Goal: Transaction & Acquisition: Purchase product/service

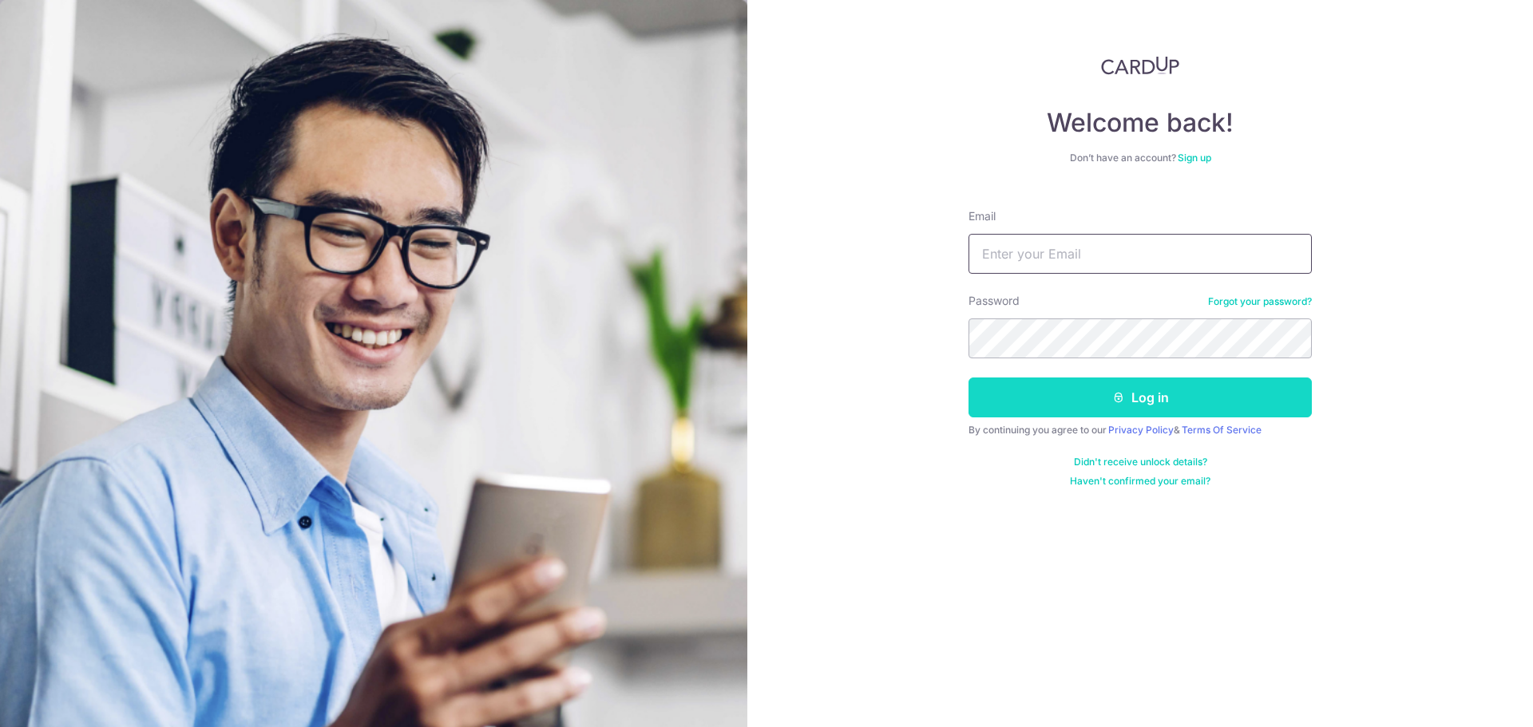
type input "gekchong@eehuifood.com"
click at [1094, 390] on button "Log in" at bounding box center [1139, 398] width 343 height 40
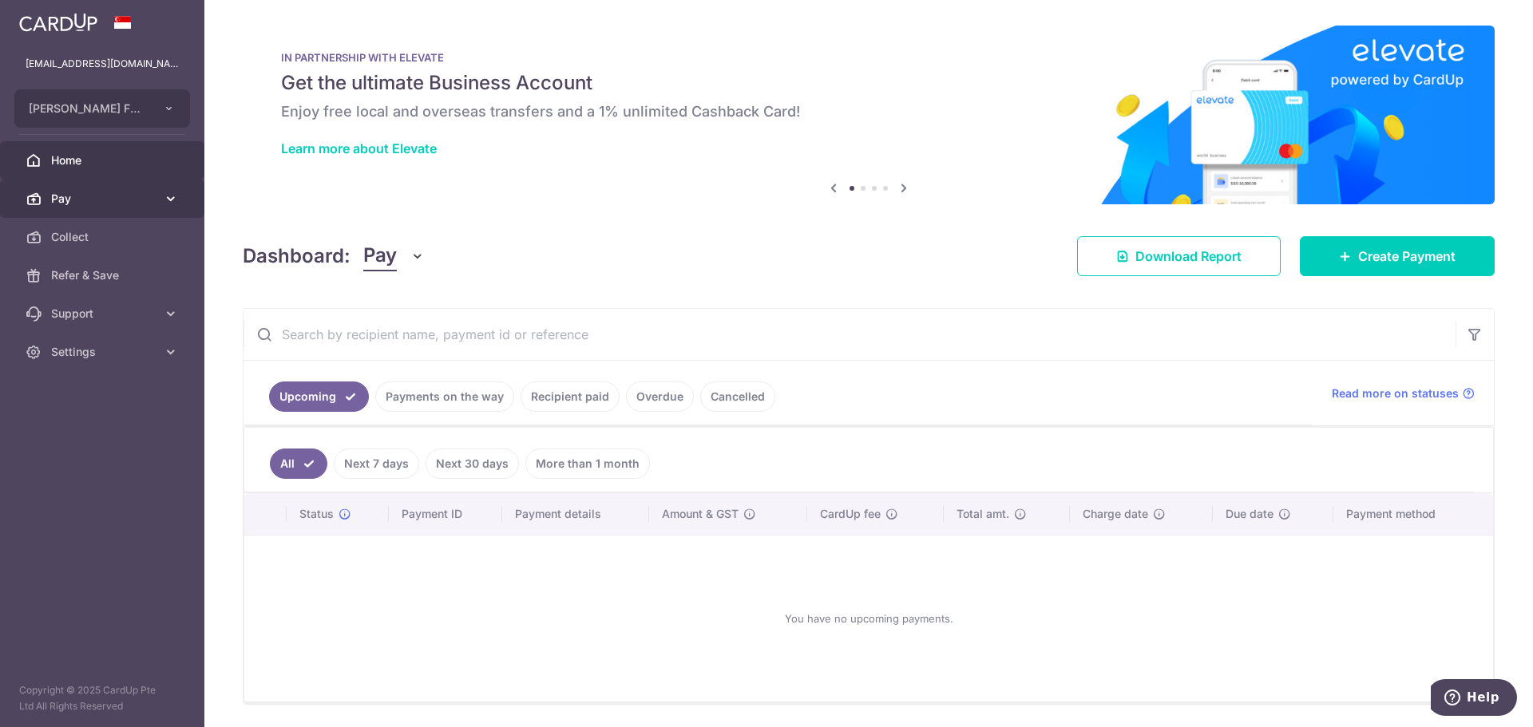
click at [148, 198] on span "Pay" at bounding box center [103, 199] width 105 height 16
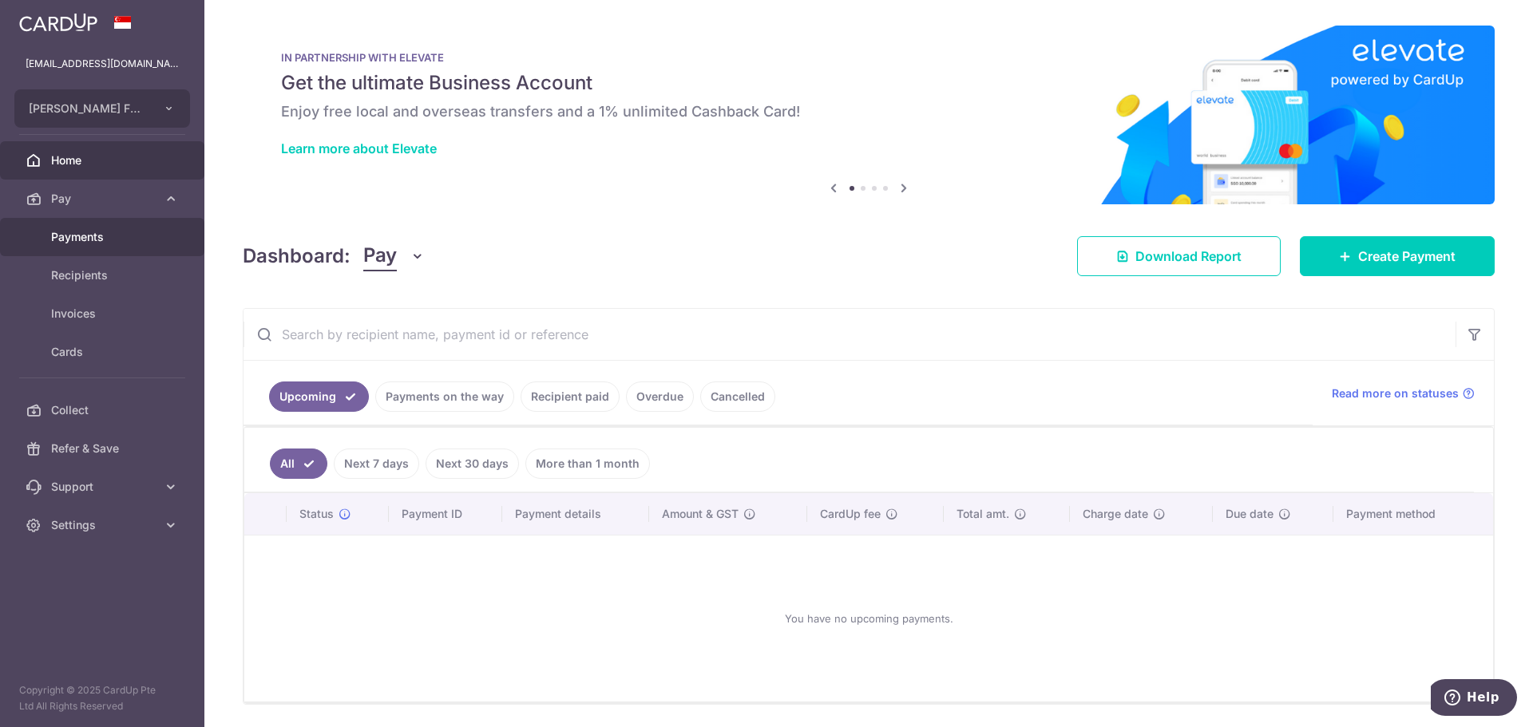
click at [143, 243] on span "Payments" at bounding box center [103, 237] width 105 height 16
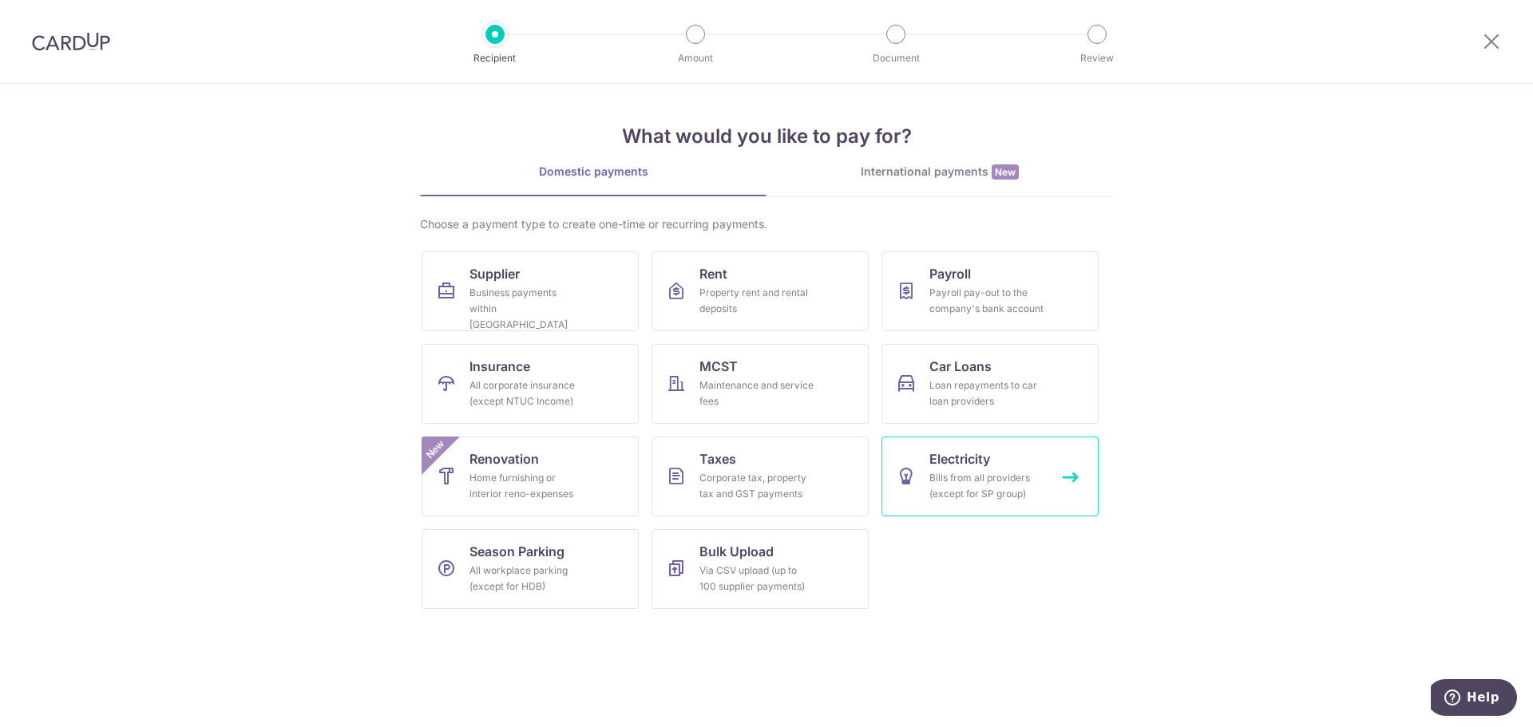
click at [927, 495] on link "Electricity Bills from all providers (except for SP group)" at bounding box center [989, 477] width 217 height 80
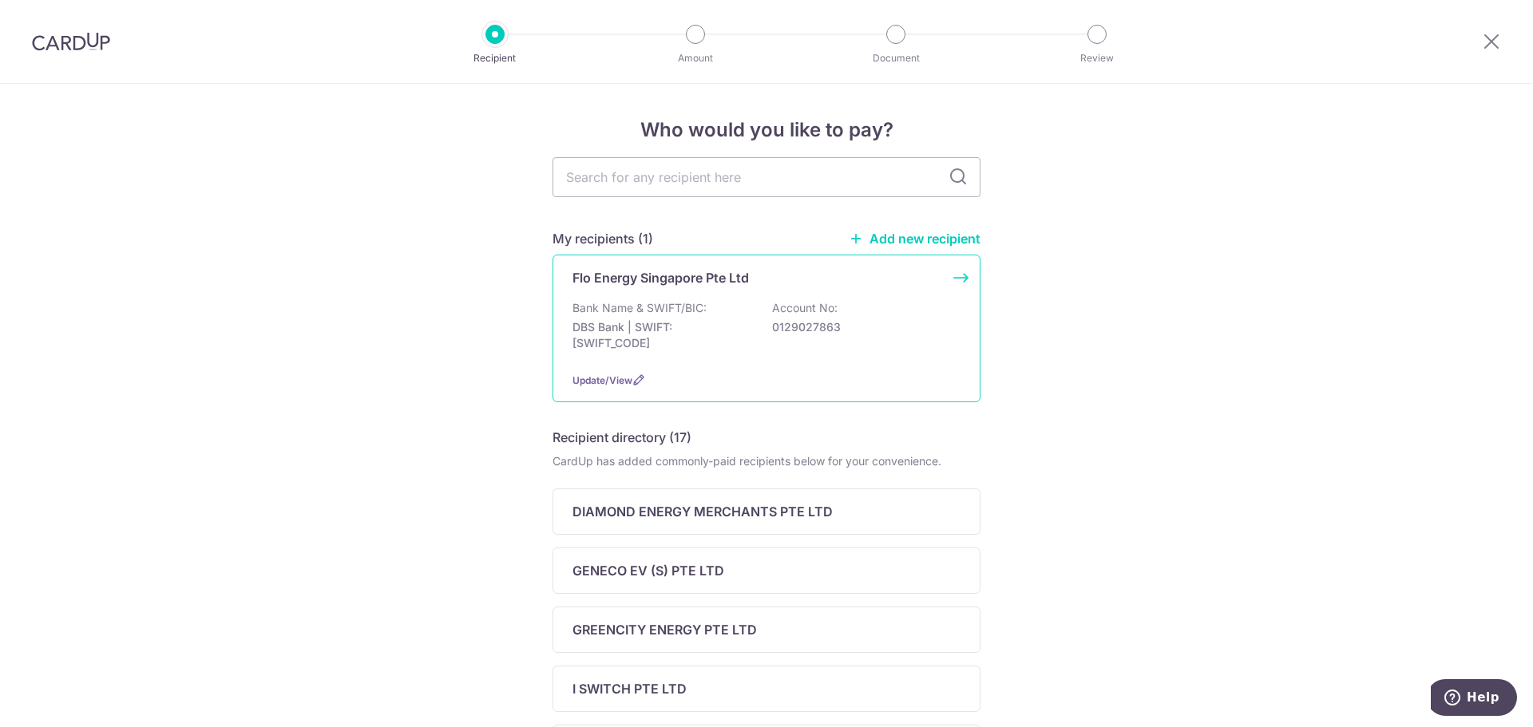
click at [686, 328] on p "DBS Bank | SWIFT: [SWIFT_CODE]" at bounding box center [661, 335] width 179 height 32
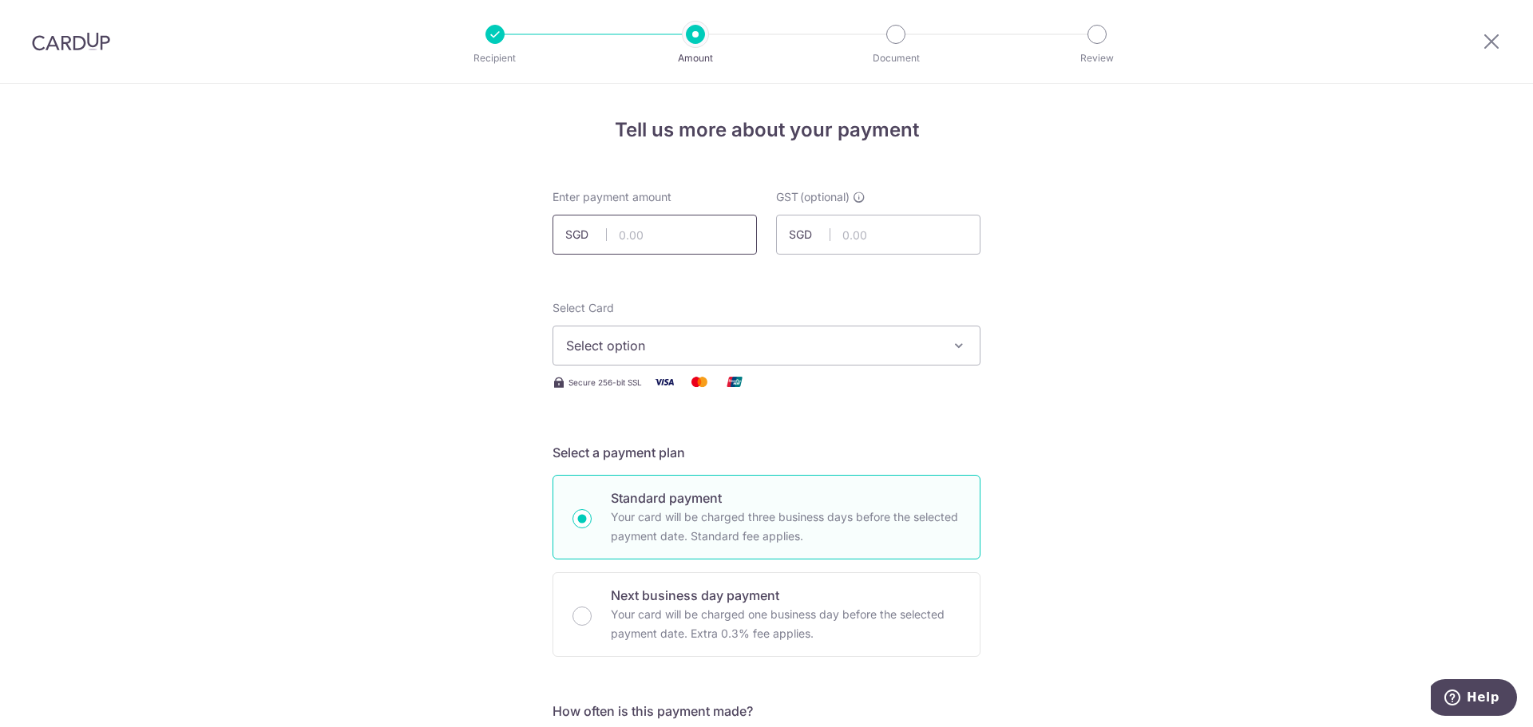
click at [674, 227] on input "text" at bounding box center [654, 235] width 204 height 40
type input "48,757.65"
type input "4,388.19"
click at [683, 342] on span "Select option" at bounding box center [752, 345] width 372 height 19
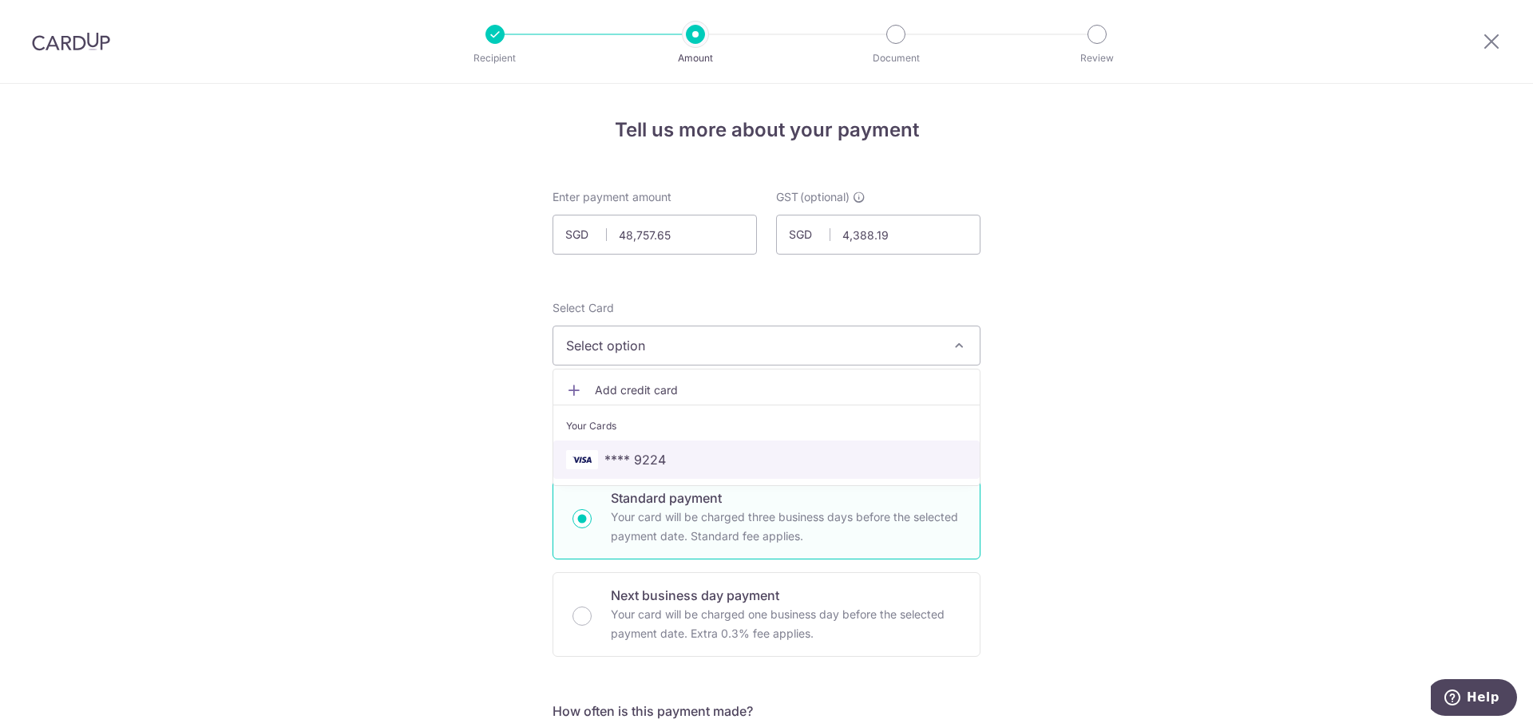
click at [722, 447] on link "**** 9224" at bounding box center [766, 460] width 426 height 38
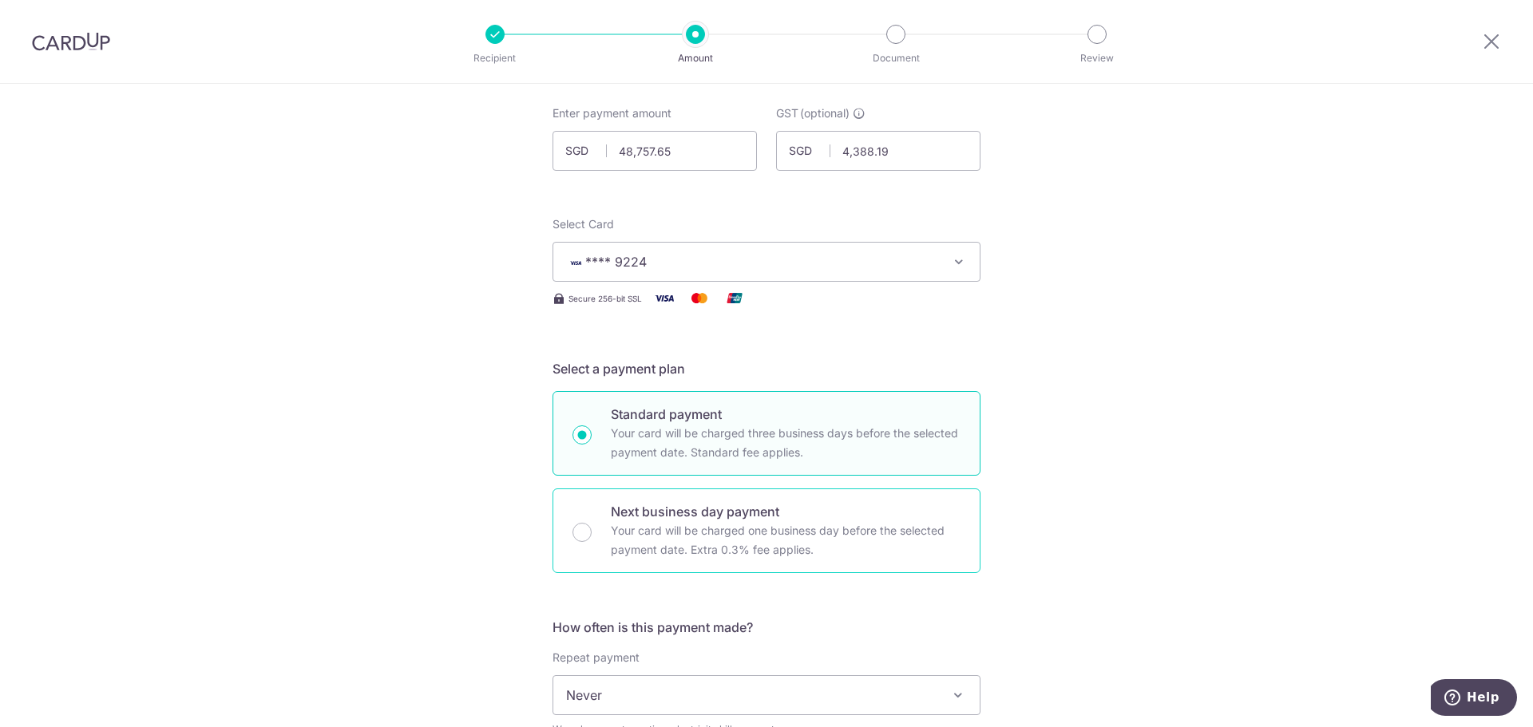
scroll to position [239, 0]
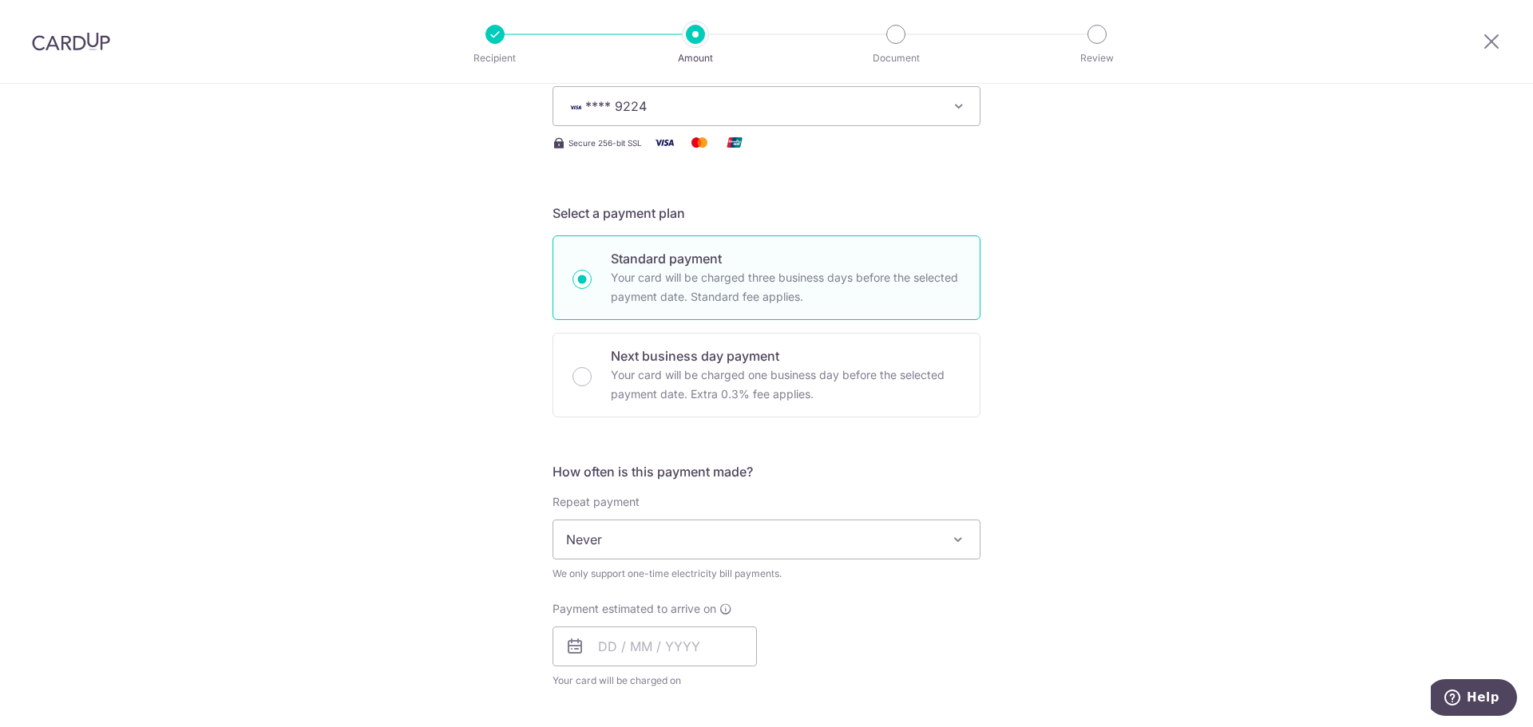
click at [785, 548] on span "Never" at bounding box center [766, 539] width 426 height 38
click at [1023, 487] on div "Tell us more about your payment Enter payment amount SGD 48,757.65 48757.65 GST…" at bounding box center [766, 630] width 1533 height 1573
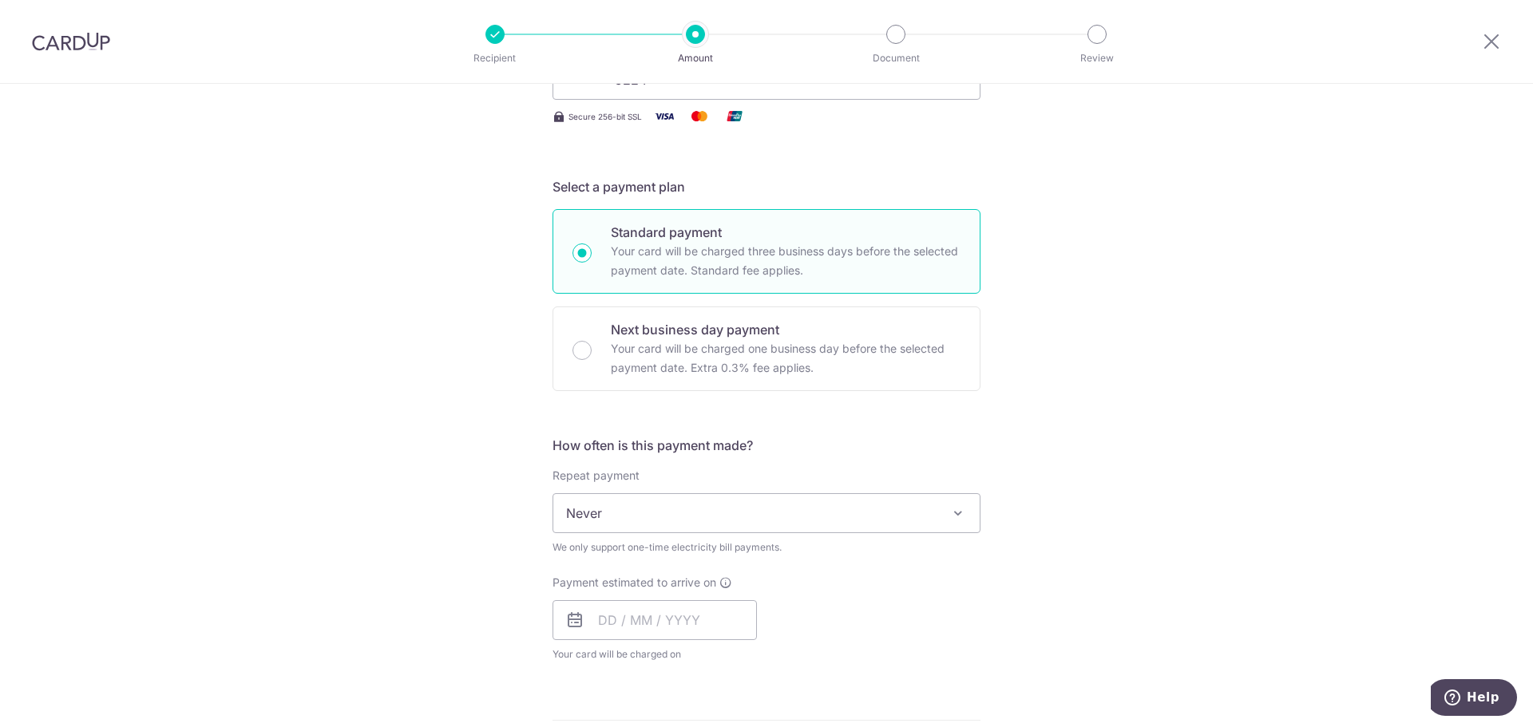
scroll to position [399, 0]
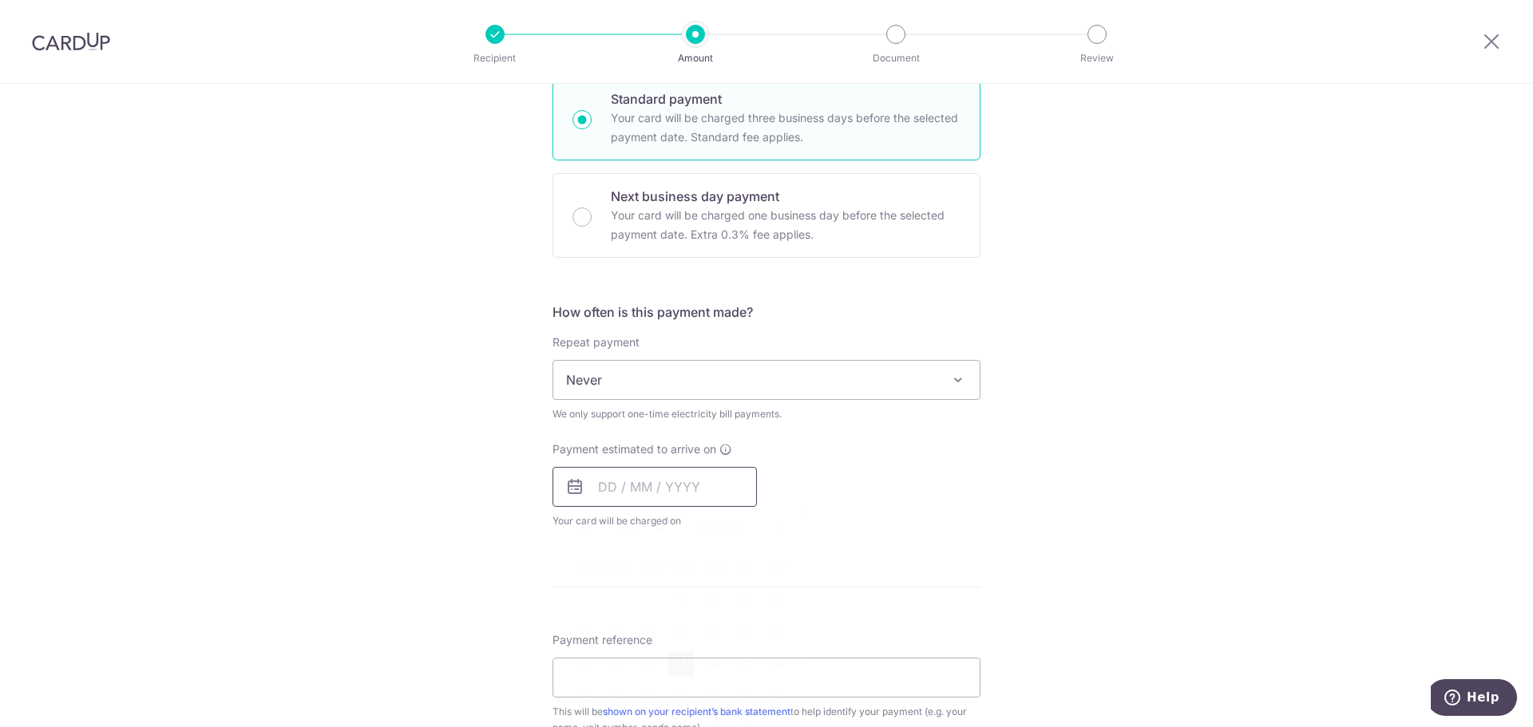
click at [674, 494] on input "text" at bounding box center [654, 487] width 204 height 40
click at [671, 665] on link "15" at bounding box center [681, 664] width 26 height 26
type input "15/10/2025"
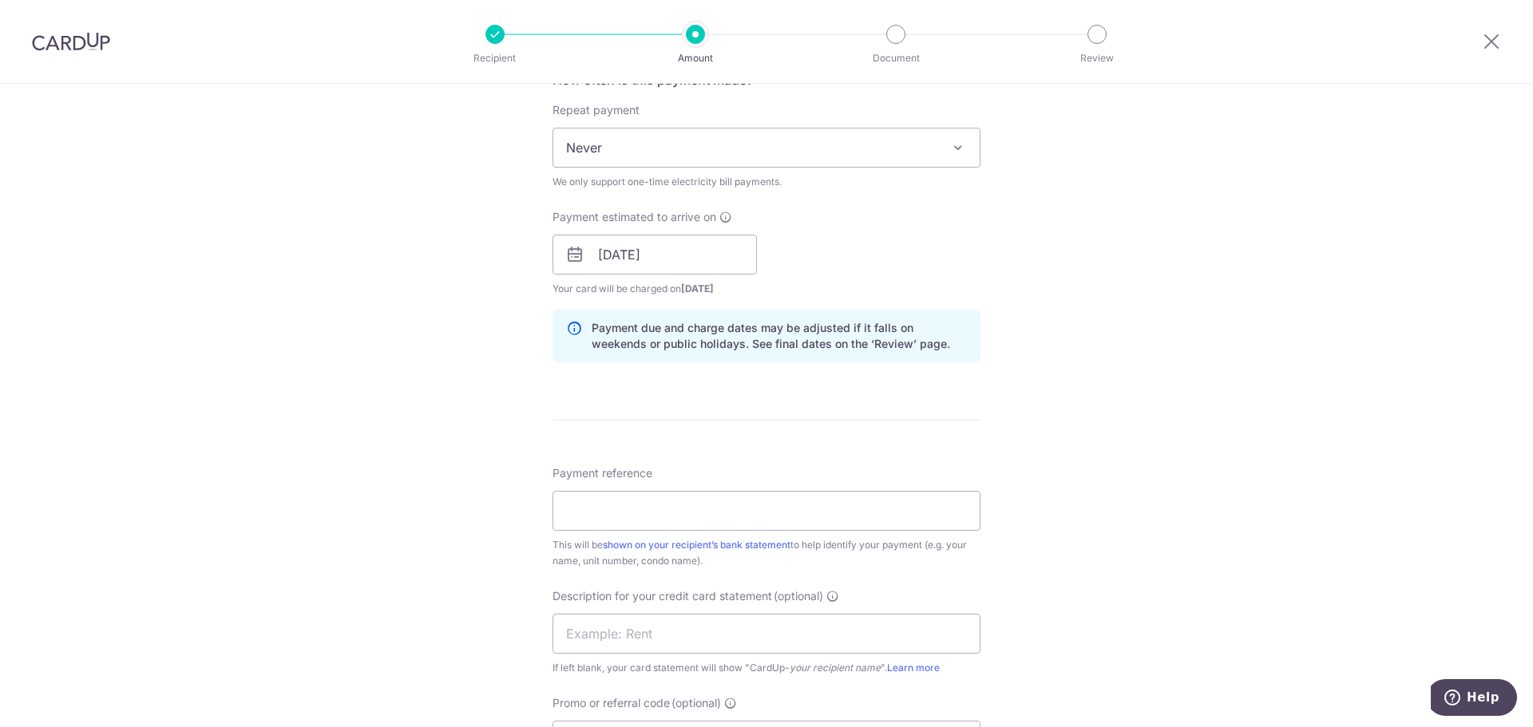
scroll to position [639, 0]
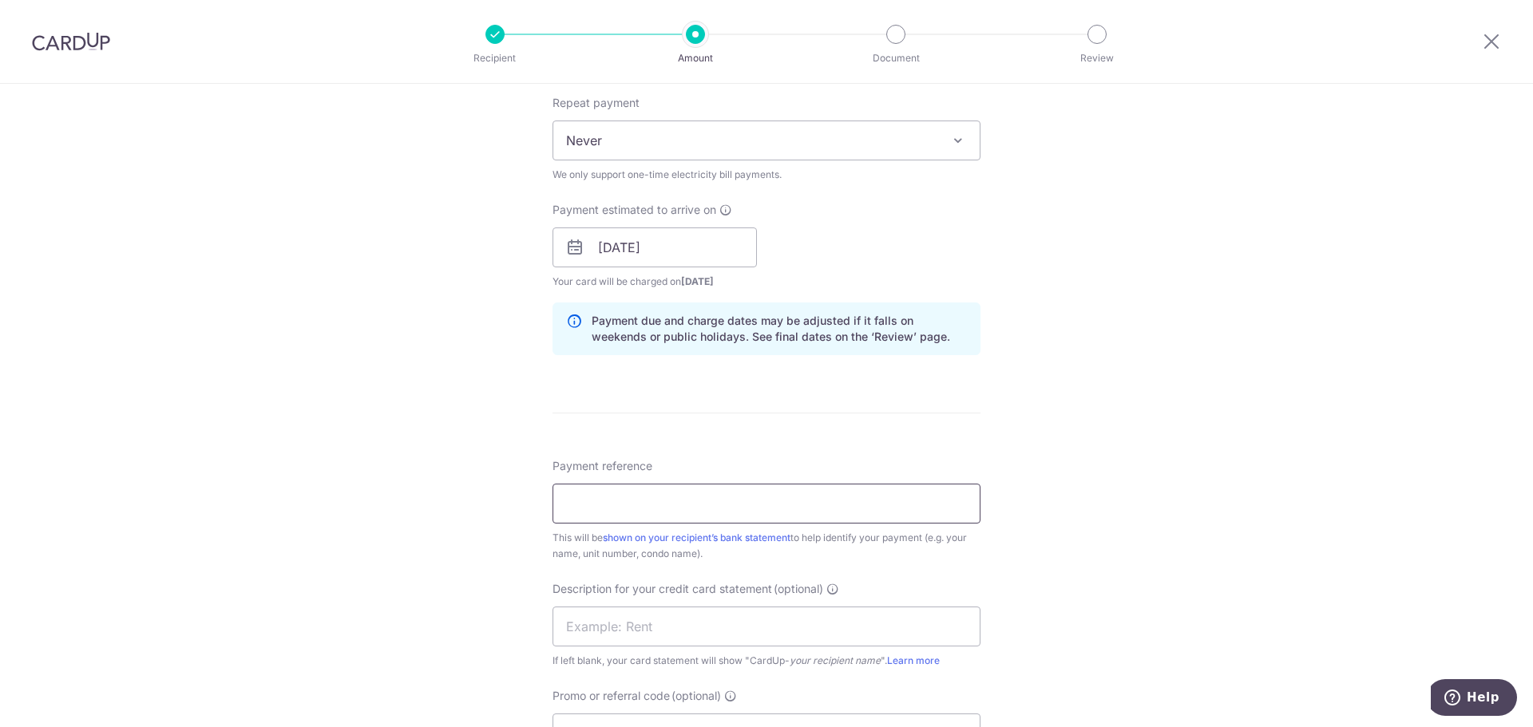
click at [857, 519] on input "Payment reference" at bounding box center [766, 504] width 428 height 40
drag, startPoint x: 733, startPoint y: 503, endPoint x: 750, endPoint y: 506, distance: 17.1
click at [750, 506] on input "Ee Hui Food-Flo-Electricity Jun25" at bounding box center [766, 504] width 428 height 40
type input "Ee Hui Food-Flo-Electricity Sep25"
click at [731, 628] on input "text" at bounding box center [766, 627] width 428 height 40
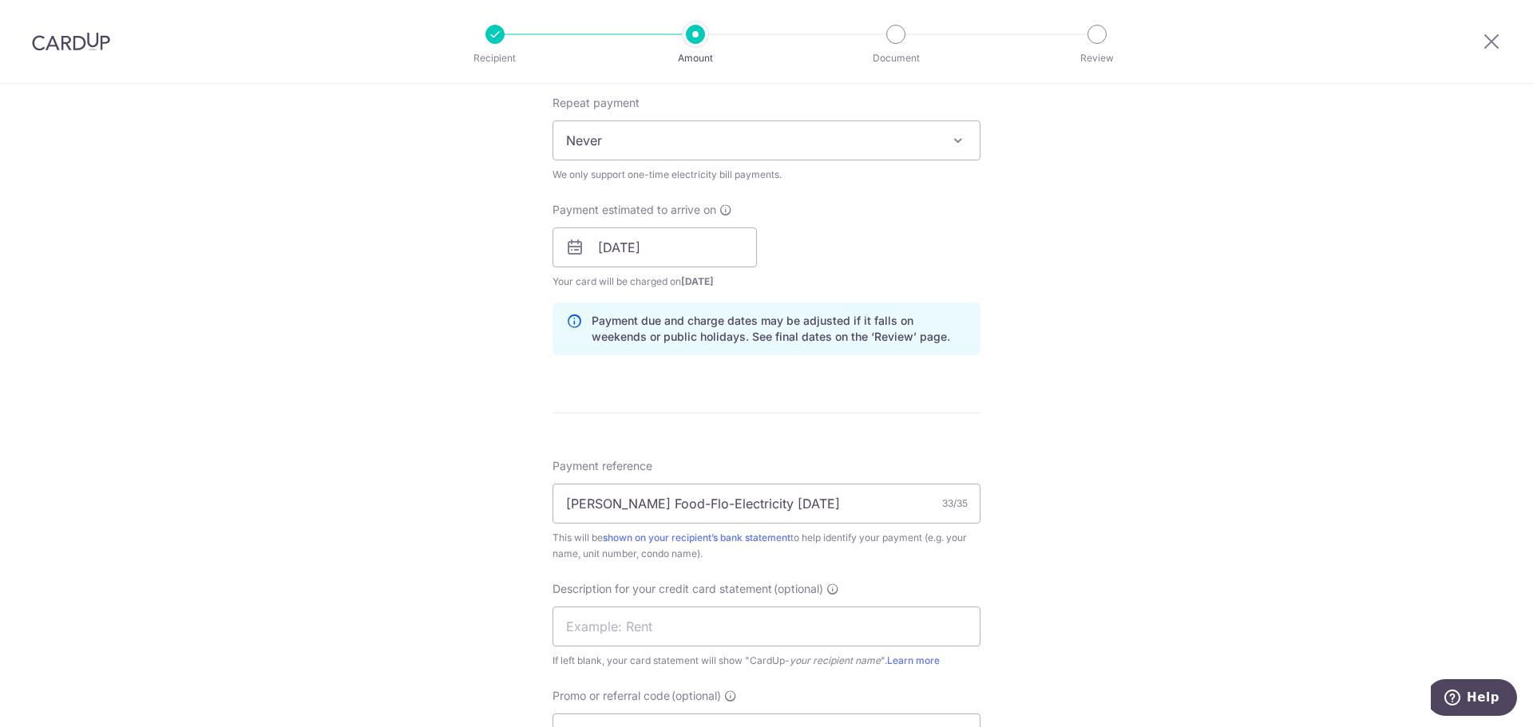
click at [1086, 614] on div "Tell us more about your payment Enter payment amount SGD 48,757.65 48757.65 GST…" at bounding box center [766, 264] width 1533 height 1639
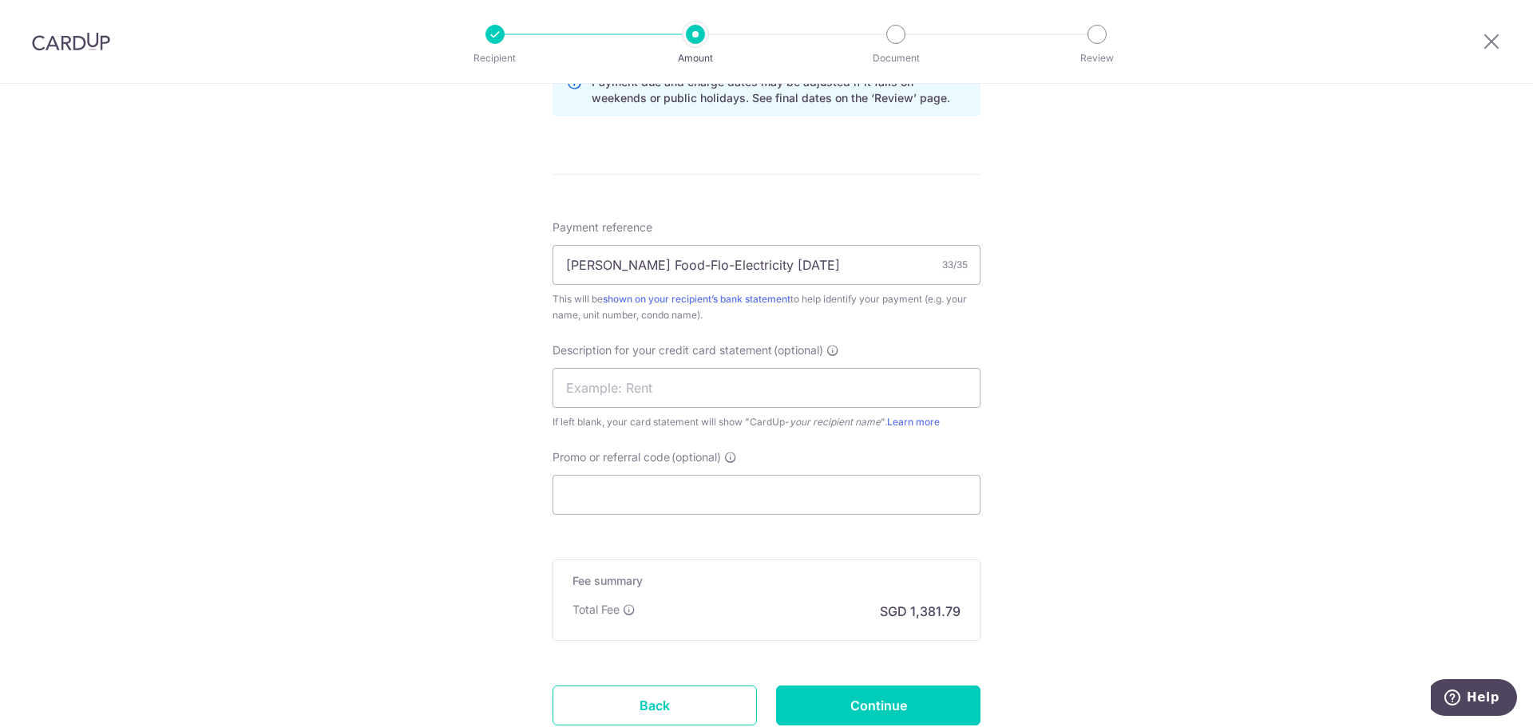
scroll to position [878, 0]
click at [700, 390] on input "text" at bounding box center [766, 387] width 428 height 40
click at [1081, 482] on div "Tell us more about your payment Enter payment amount SGD 48,757.65 48757.65 GST…" at bounding box center [766, 25] width 1533 height 1639
click at [857, 504] on input "Promo or referral code (optional)" at bounding box center [766, 494] width 428 height 40
click at [653, 496] on input "Promo or referral code (optional)" at bounding box center [766, 494] width 428 height 40
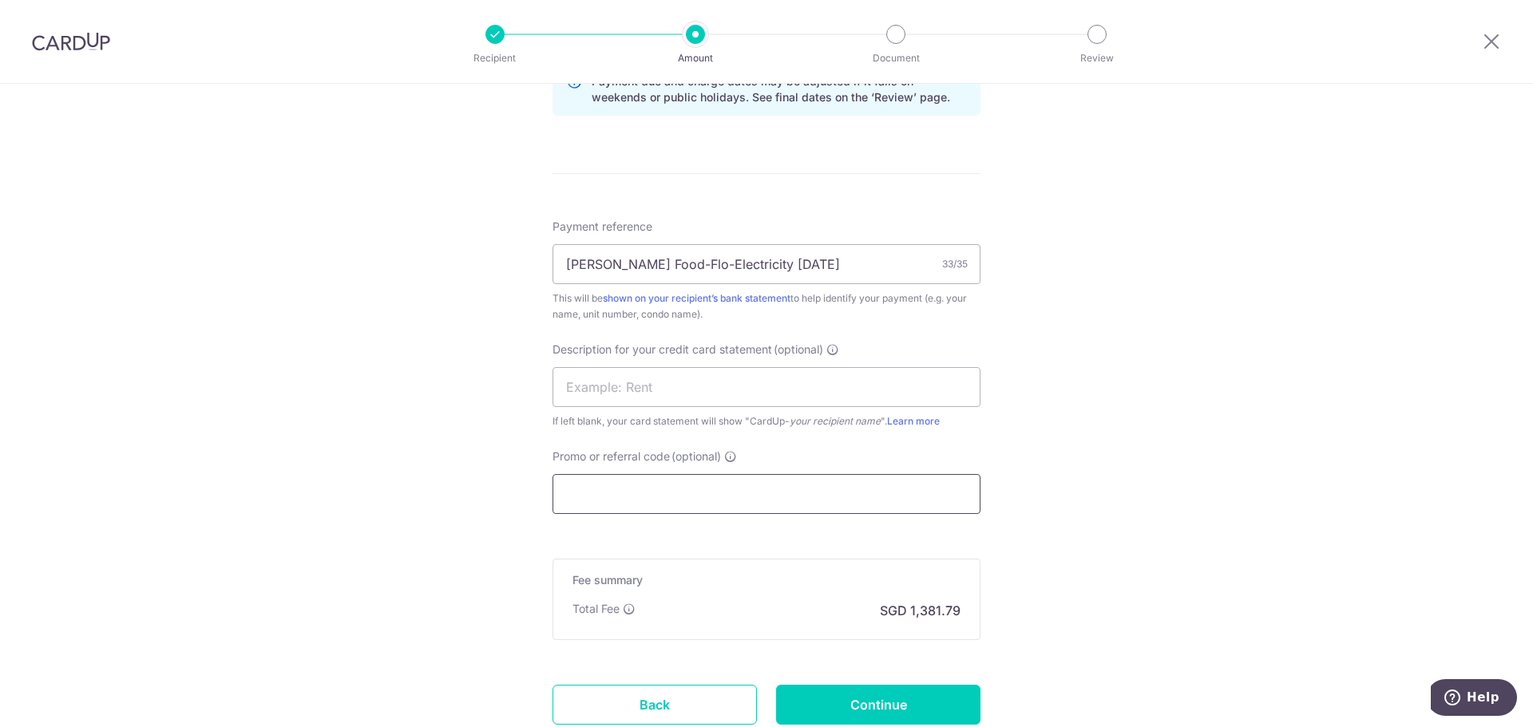
paste input "SSF178"
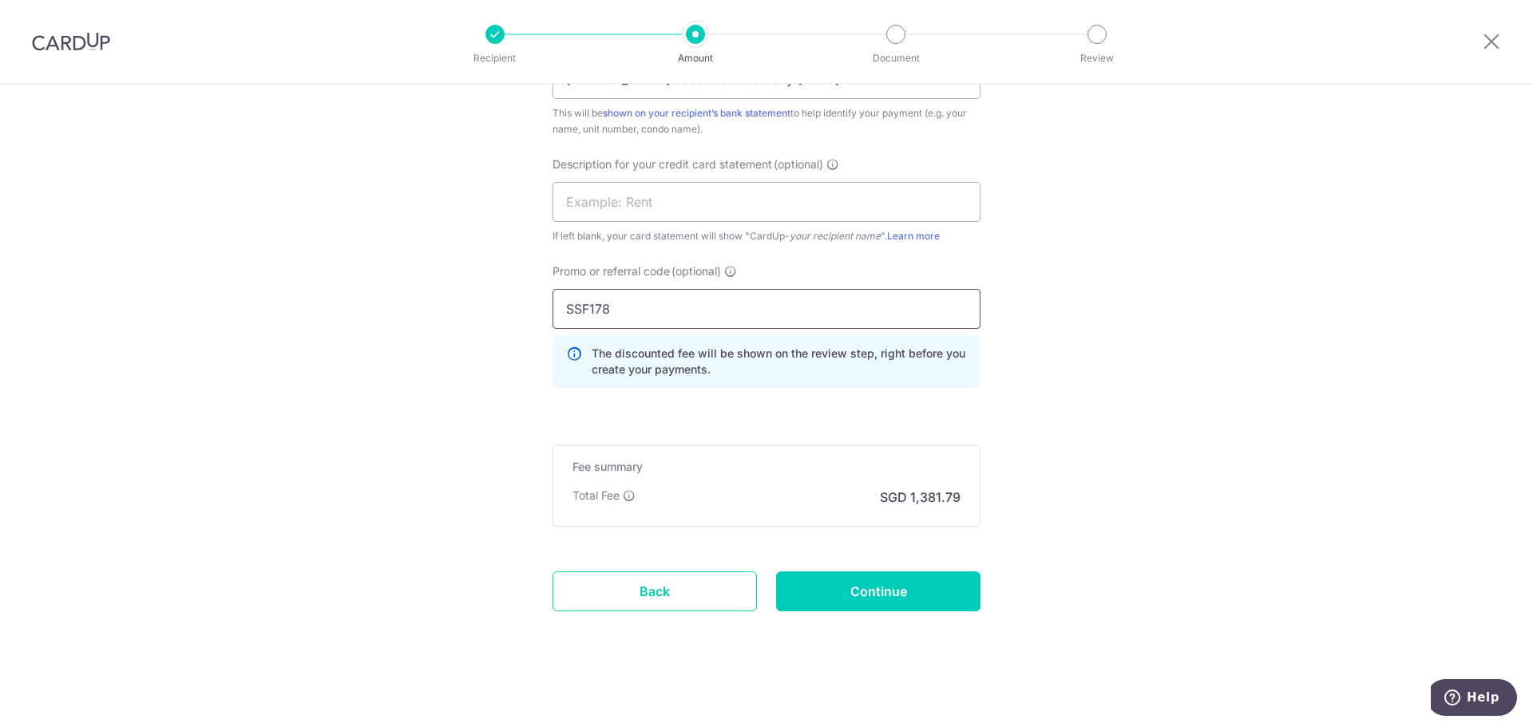
scroll to position [1067, 0]
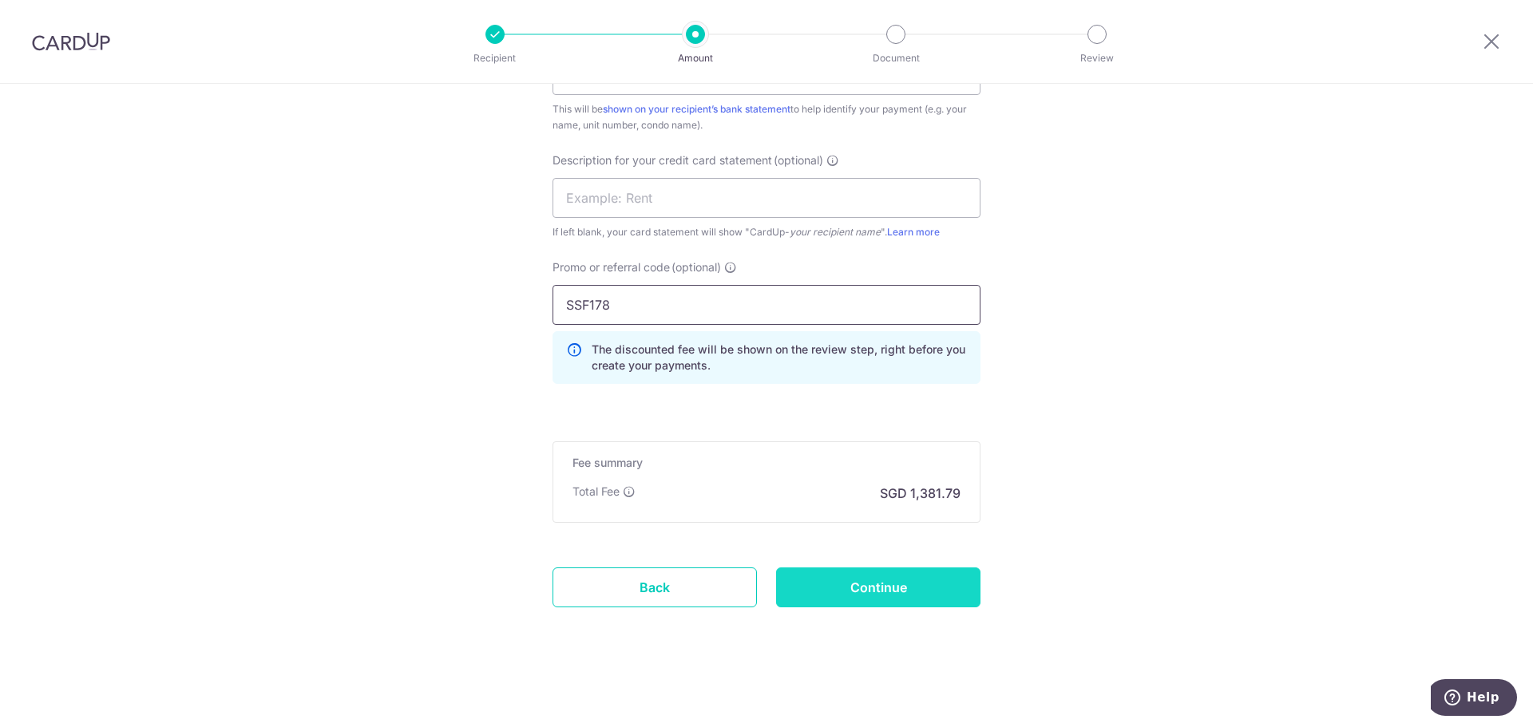
type input "SSF178"
click at [871, 583] on input "Continue" at bounding box center [878, 588] width 204 height 40
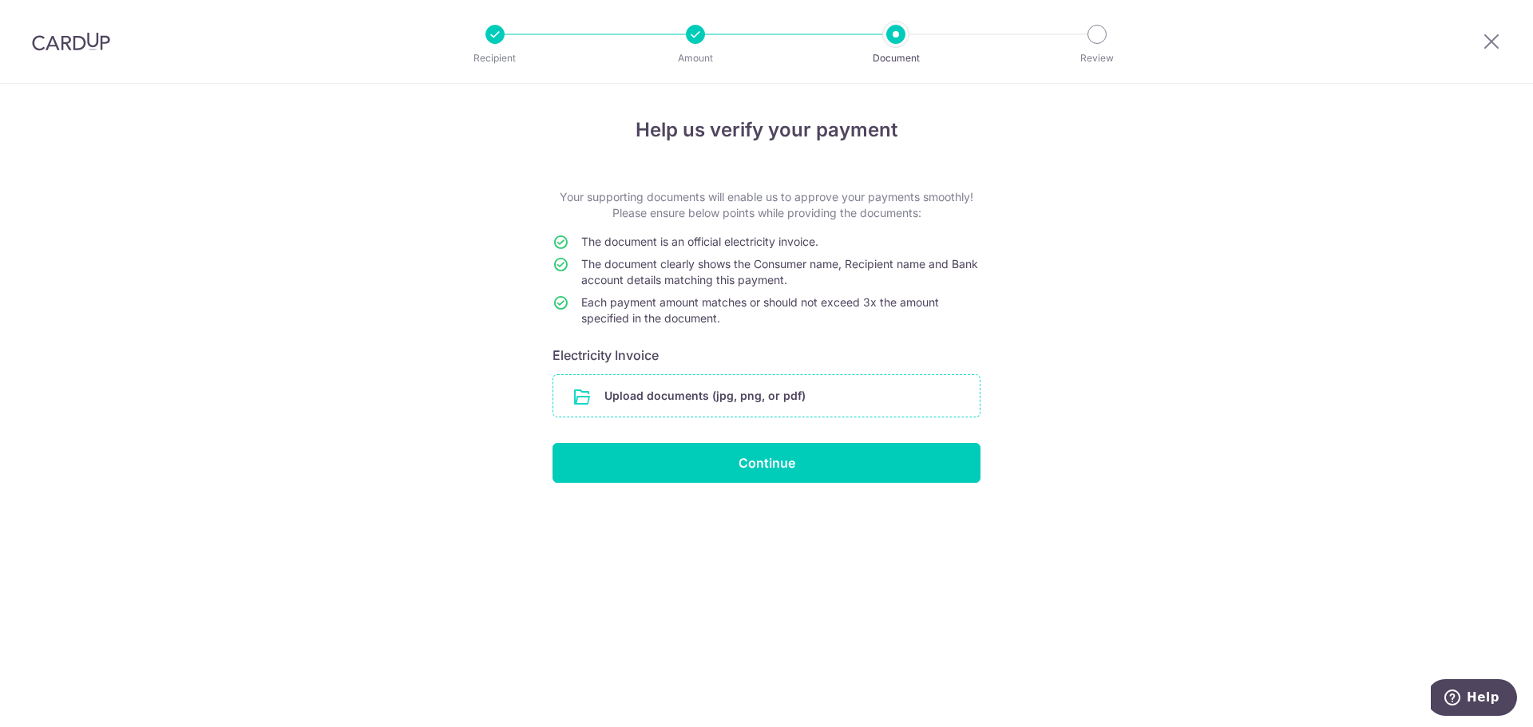
click at [821, 387] on input "file" at bounding box center [766, 396] width 426 height 42
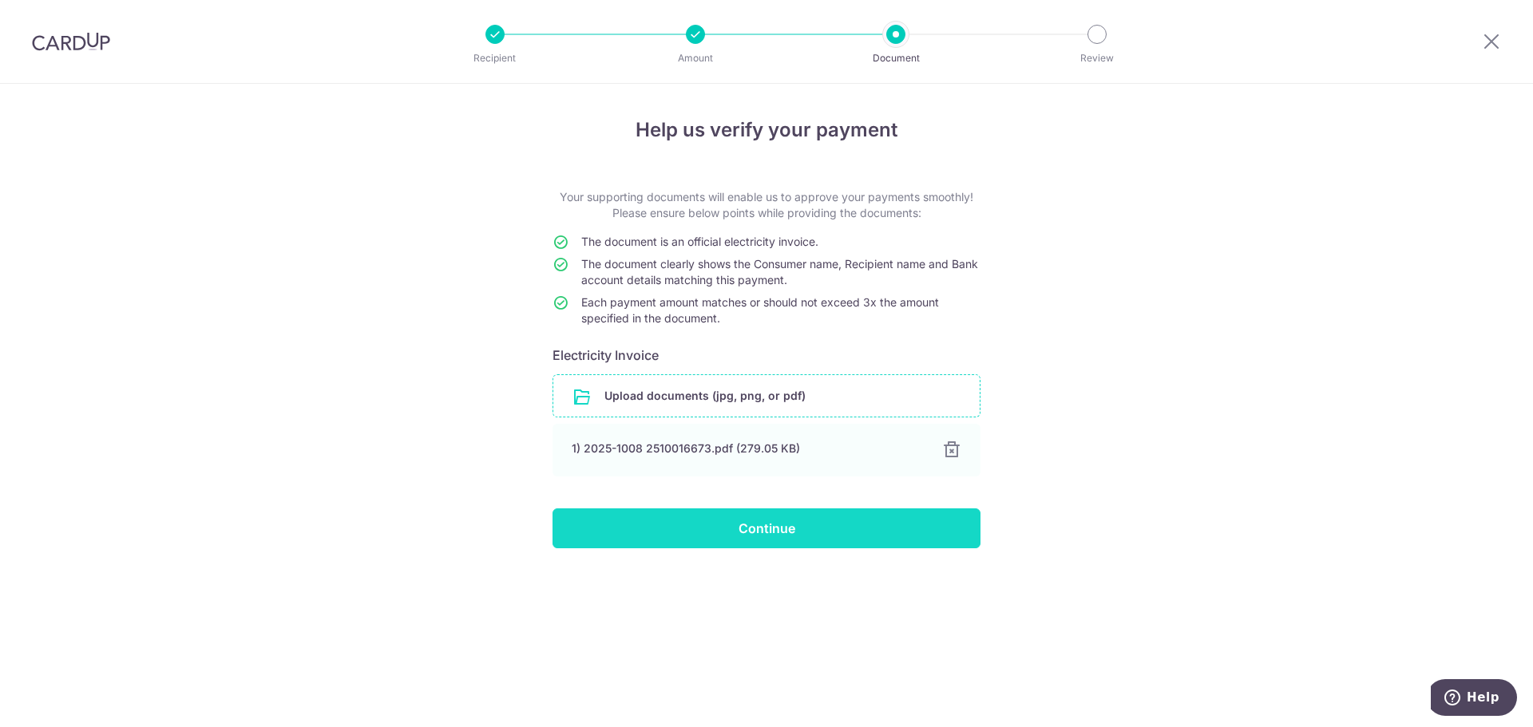
click at [769, 535] on input "Continue" at bounding box center [766, 528] width 428 height 40
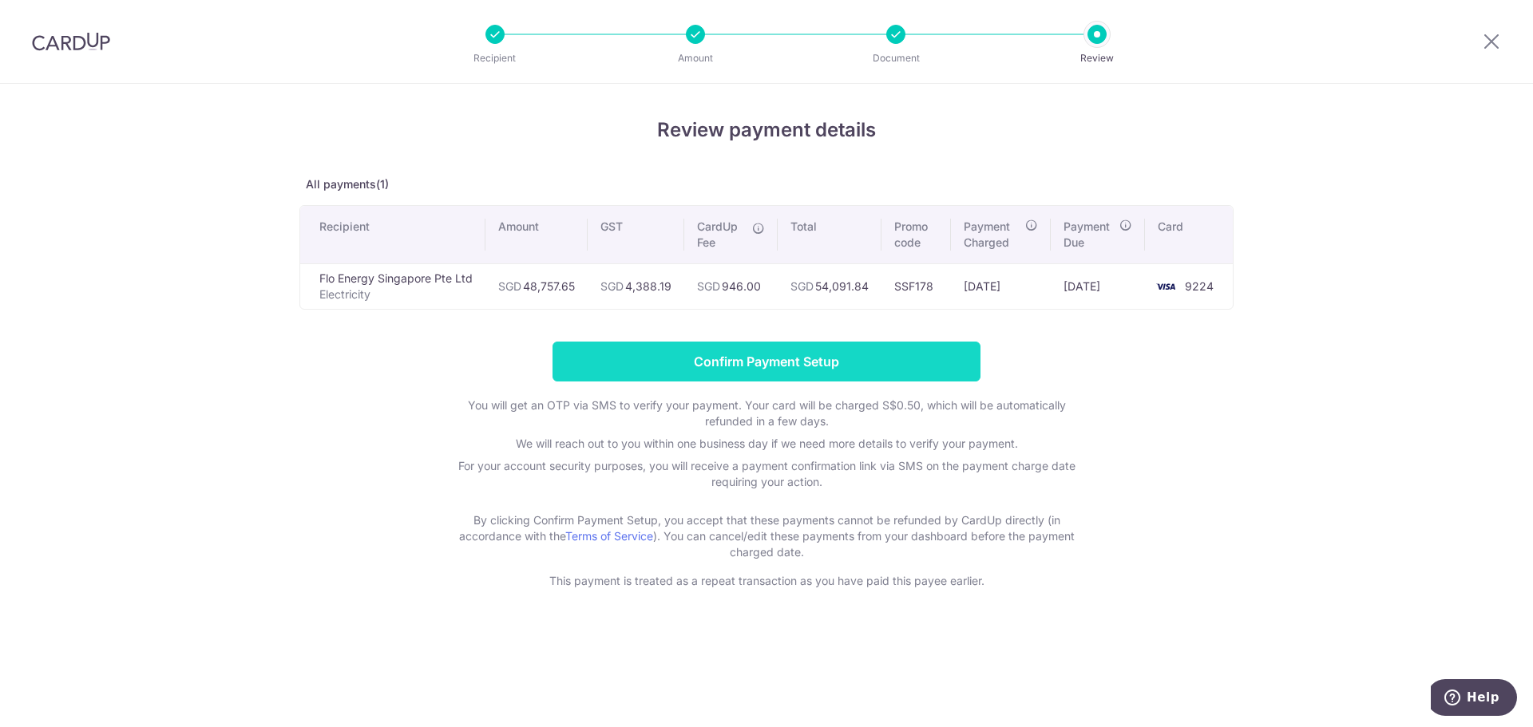
click at [957, 370] on input "Confirm Payment Setup" at bounding box center [766, 362] width 428 height 40
